Goal: Navigation & Orientation: Find specific page/section

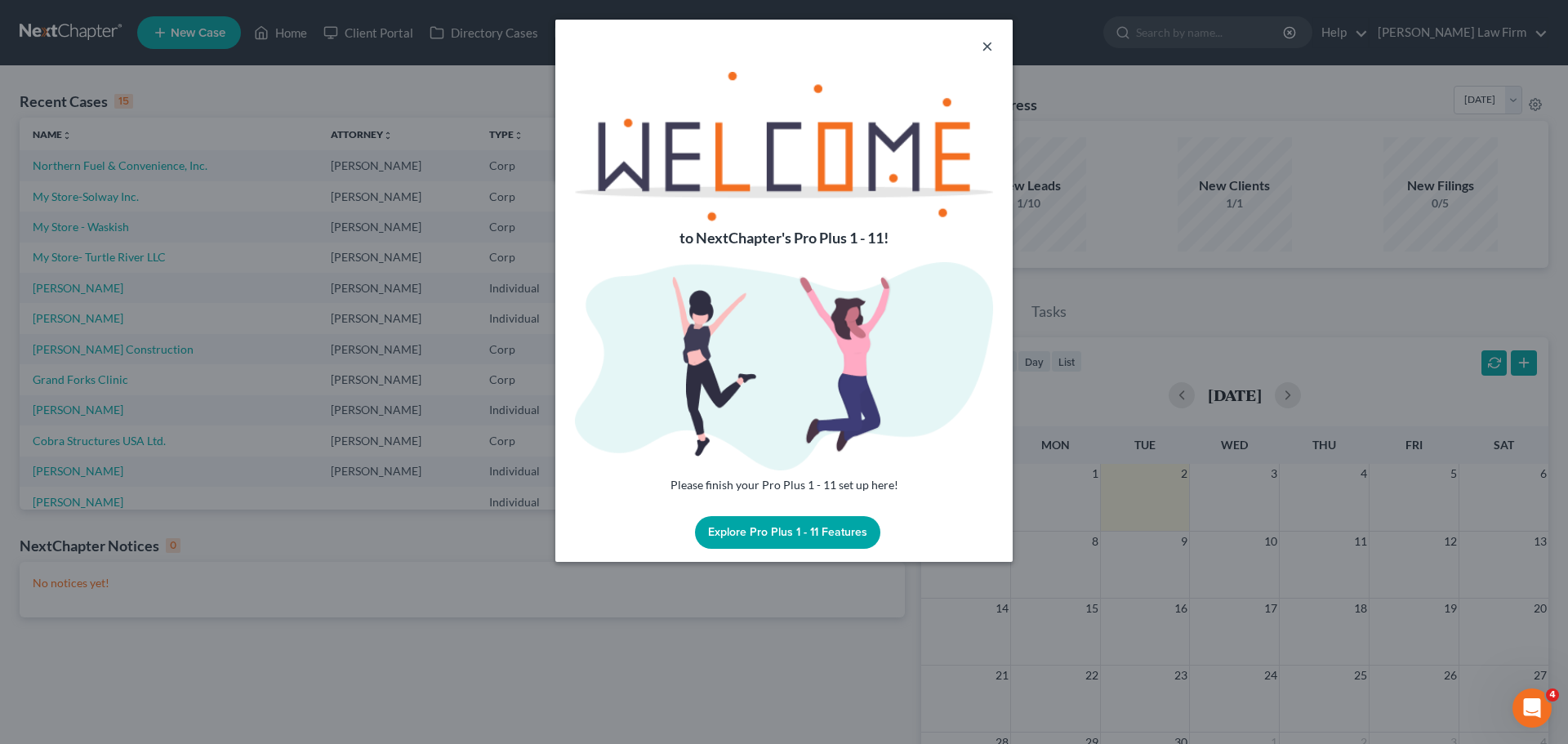
click at [987, 43] on button "×" at bounding box center [987, 46] width 12 height 20
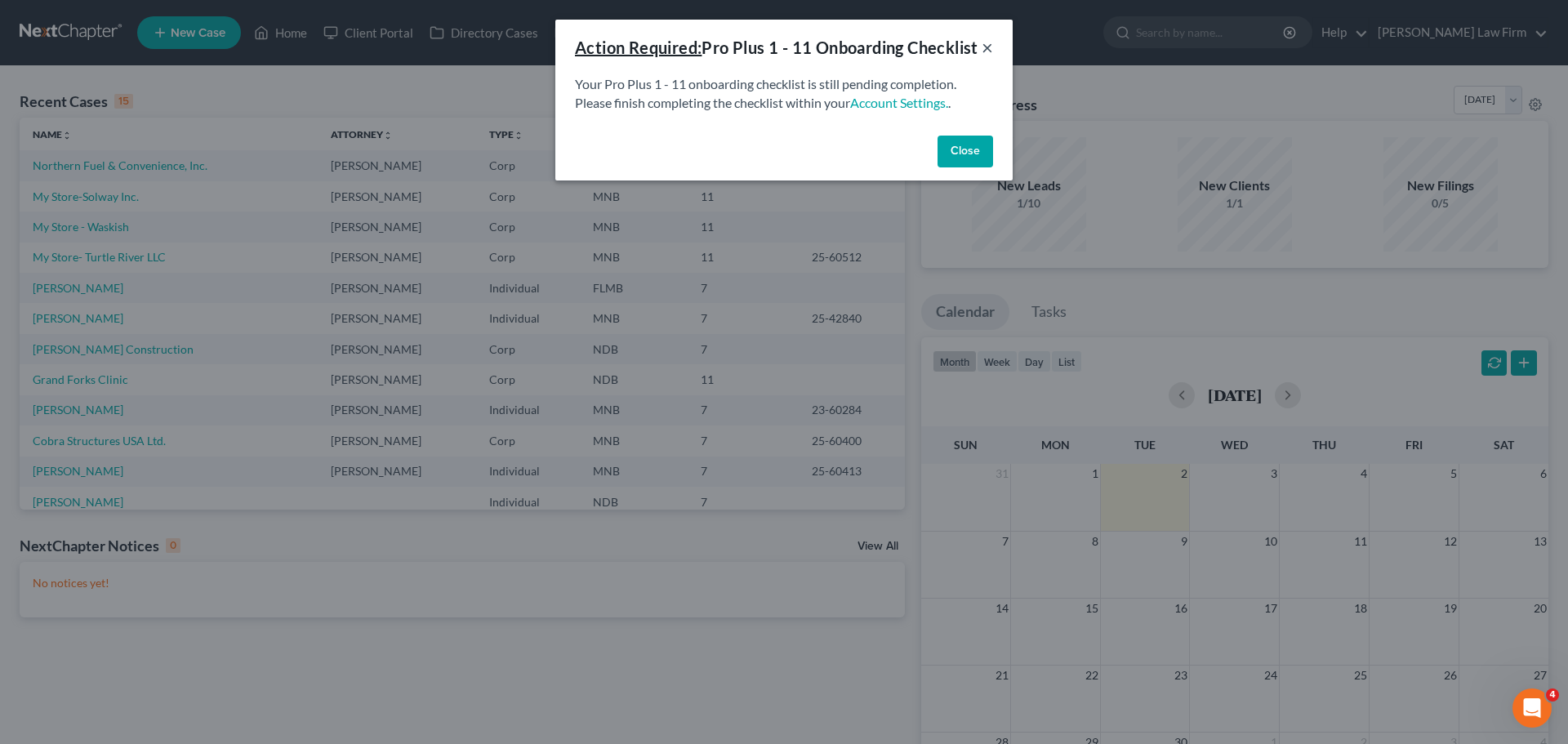
click at [987, 58] on button "×" at bounding box center [987, 48] width 12 height 20
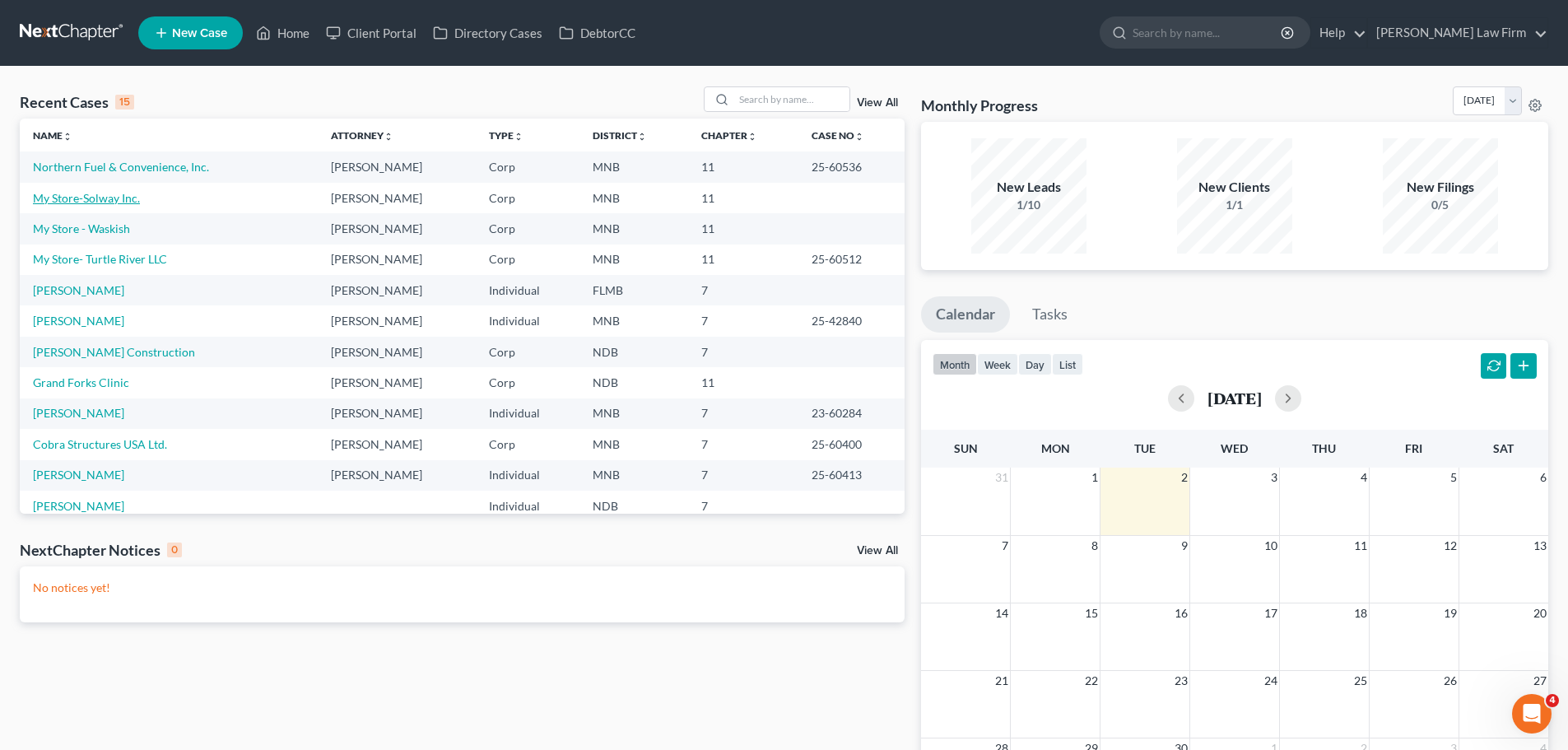
click at [118, 197] on link "My Store-Solway Inc." at bounding box center [86, 198] width 107 height 14
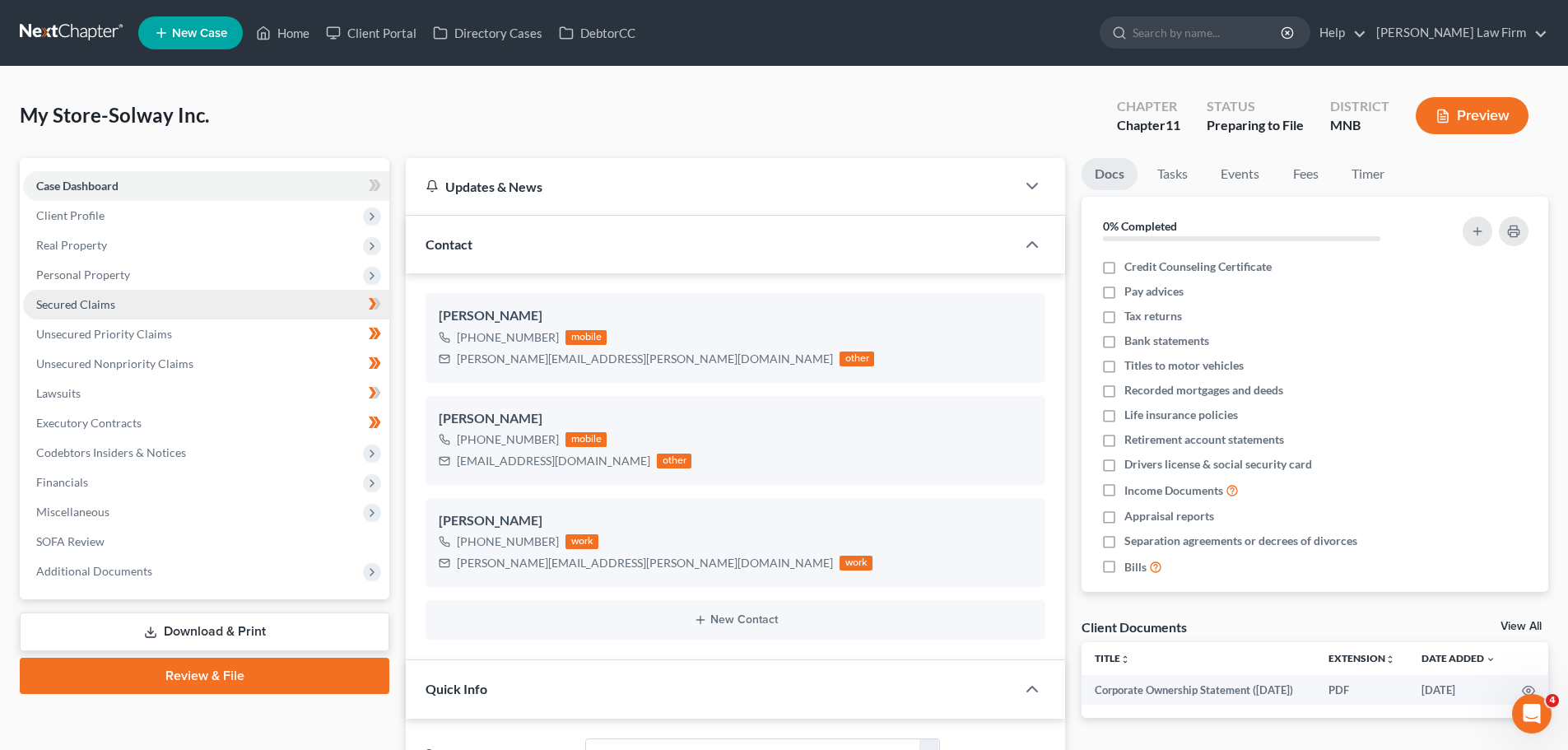
click at [112, 309] on span "Secured Claims" at bounding box center [75, 304] width 79 height 14
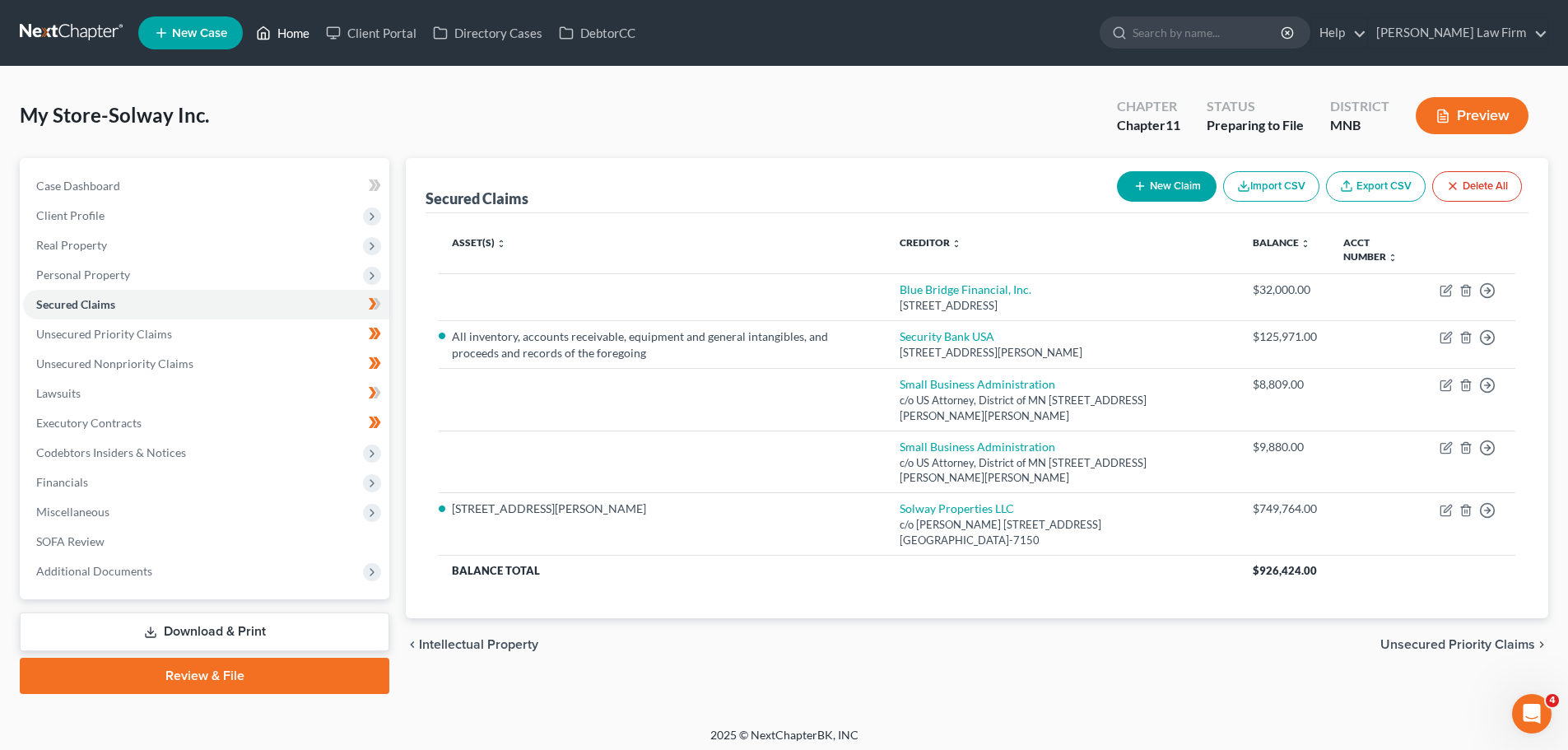
click at [285, 24] on link "Home" at bounding box center [282, 33] width 70 height 30
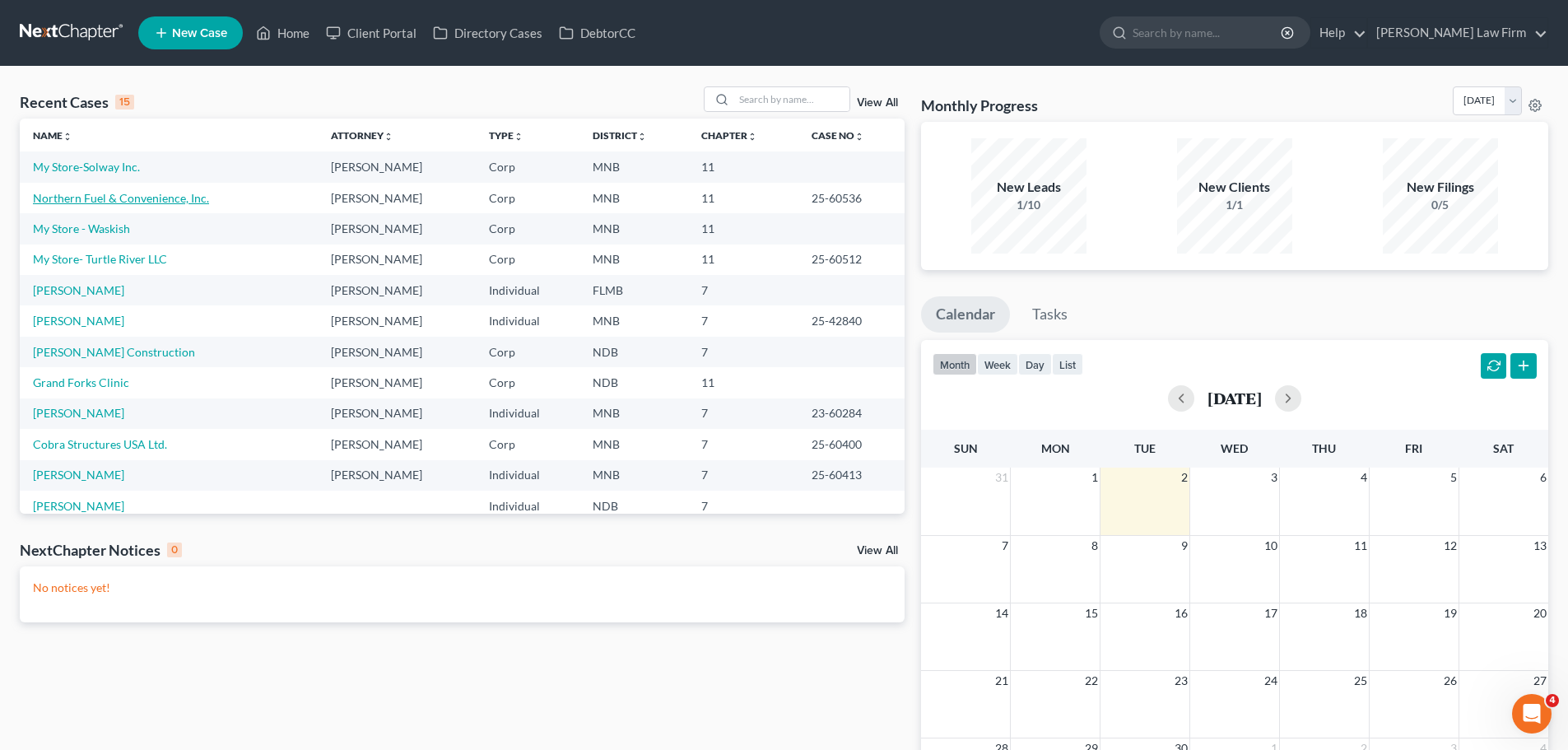
click at [119, 198] on link "Northern Fuel & Convenience, Inc." at bounding box center [121, 198] width 176 height 14
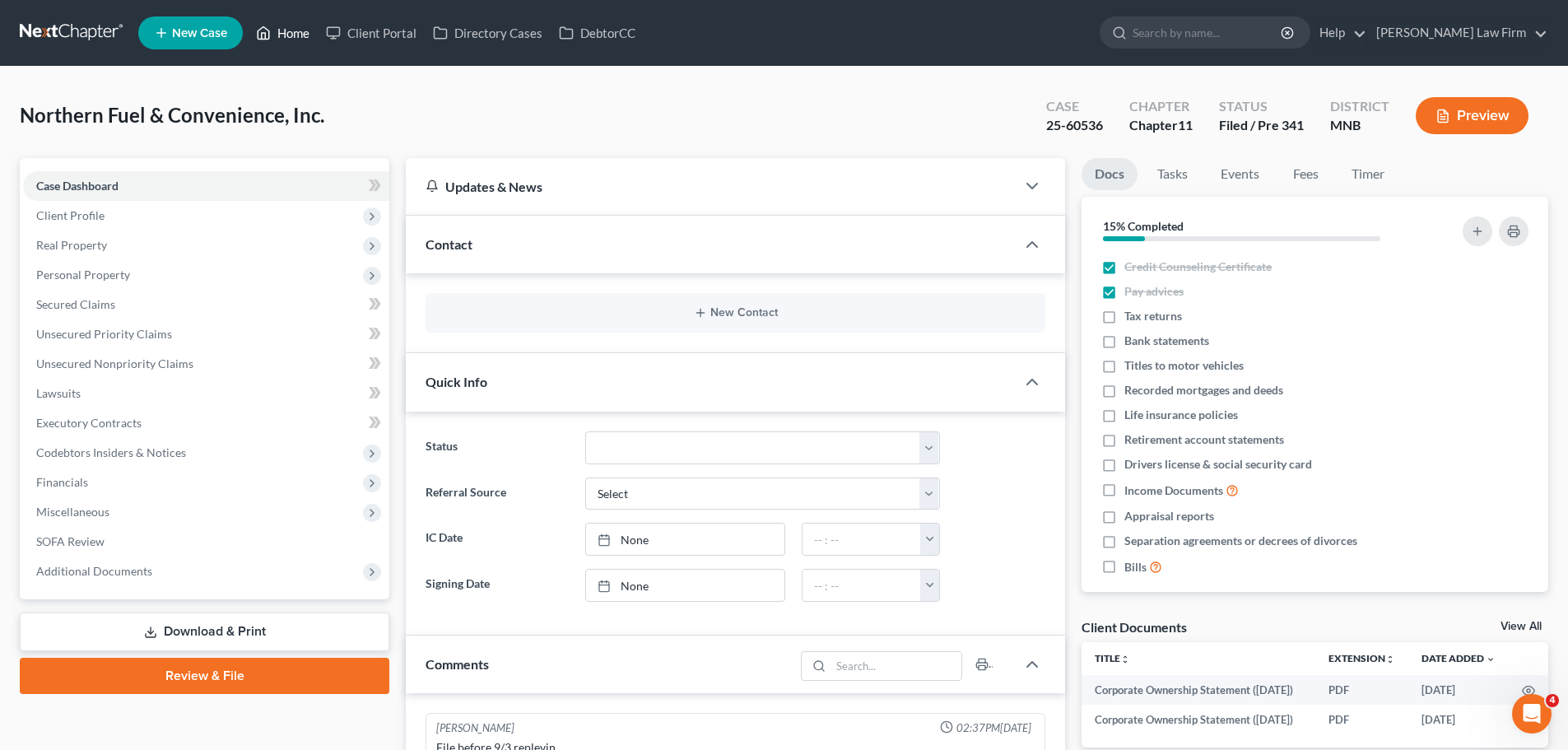
click at [289, 33] on link "Home" at bounding box center [282, 33] width 70 height 30
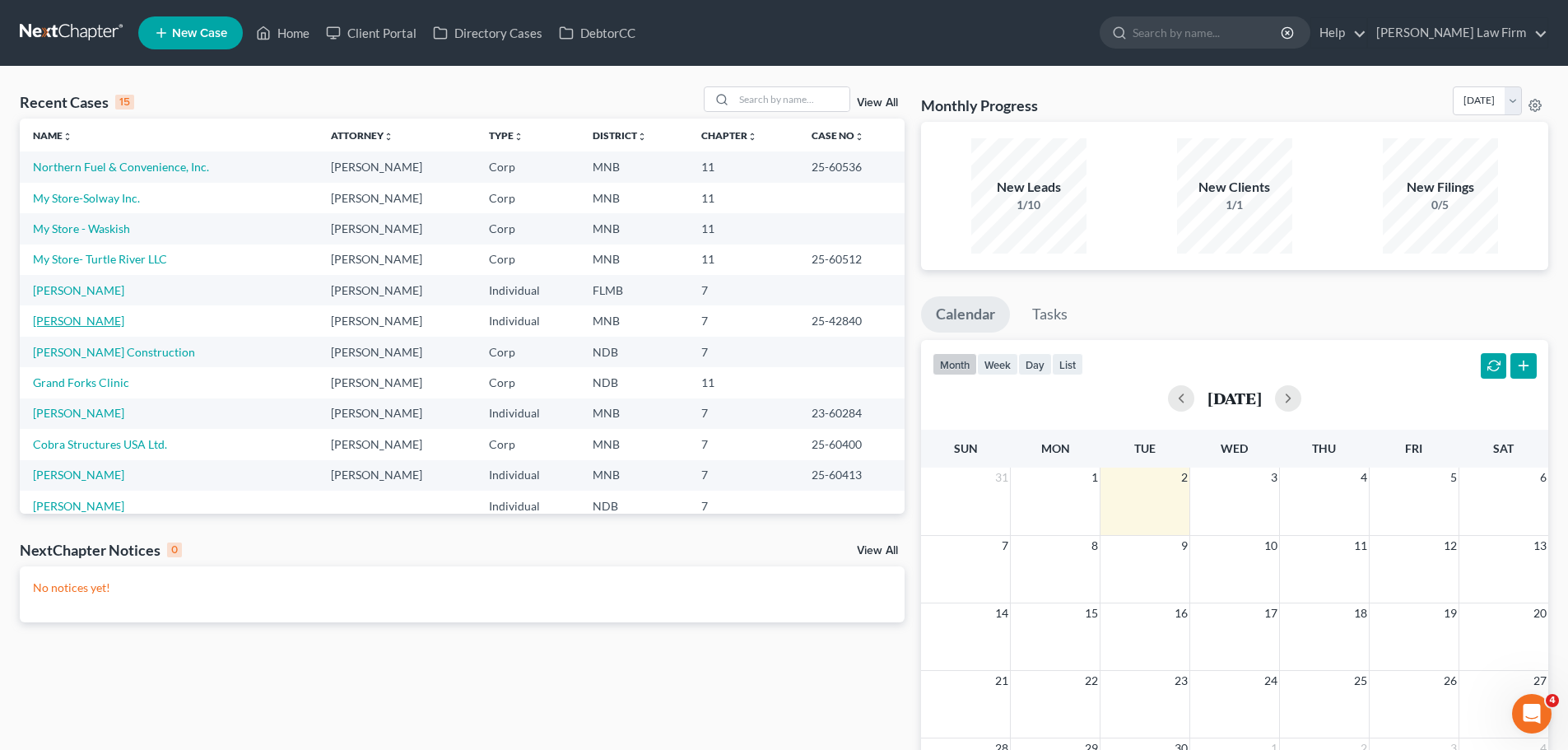
click at [64, 324] on link "[PERSON_NAME]" at bounding box center [78, 320] width 92 height 14
